Goal: Download file/media

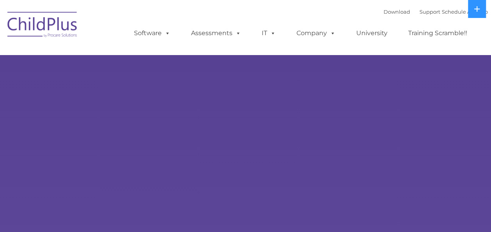
select select "MEDIUM"
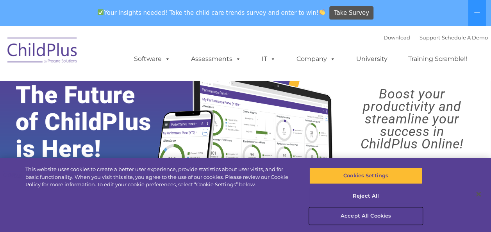
click at [375, 216] on button "Accept All Cookies" at bounding box center [365, 216] width 113 height 16
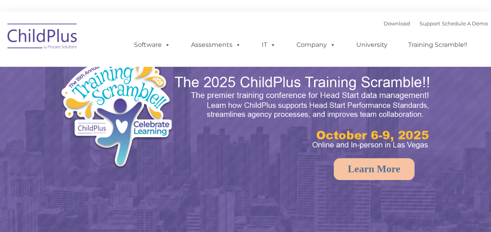
select select "MEDIUM"
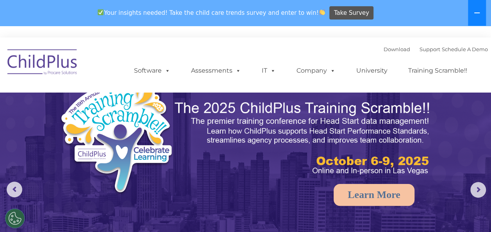
click at [474, 16] on icon at bounding box center [477, 13] width 6 height 6
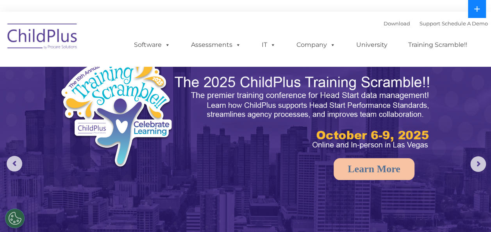
click at [474, 9] on icon at bounding box center [476, 8] width 5 height 5
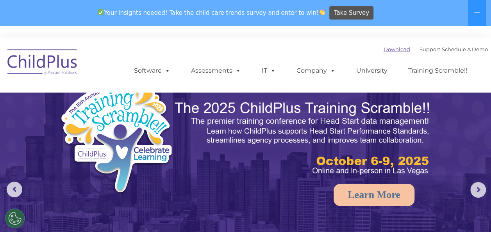
click at [390, 48] on link "Download" at bounding box center [396, 49] width 27 height 6
